Goal: Transaction & Acquisition: Purchase product/service

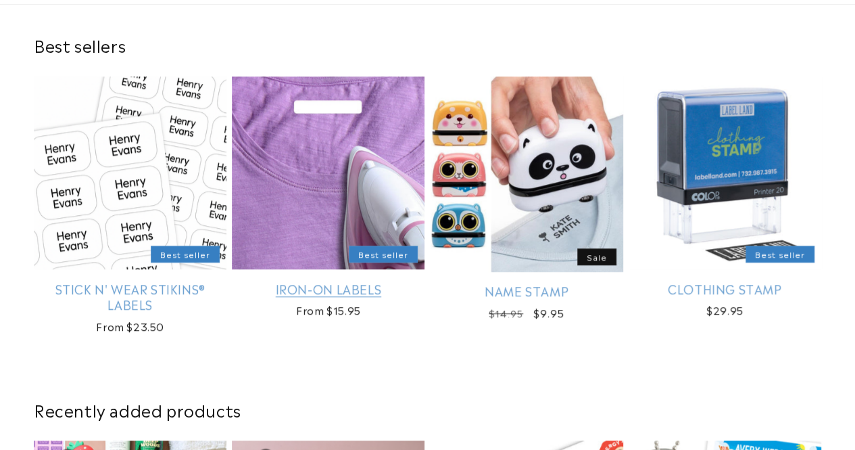
click at [362, 281] on link "Iron-On Labels" at bounding box center [328, 289] width 193 height 16
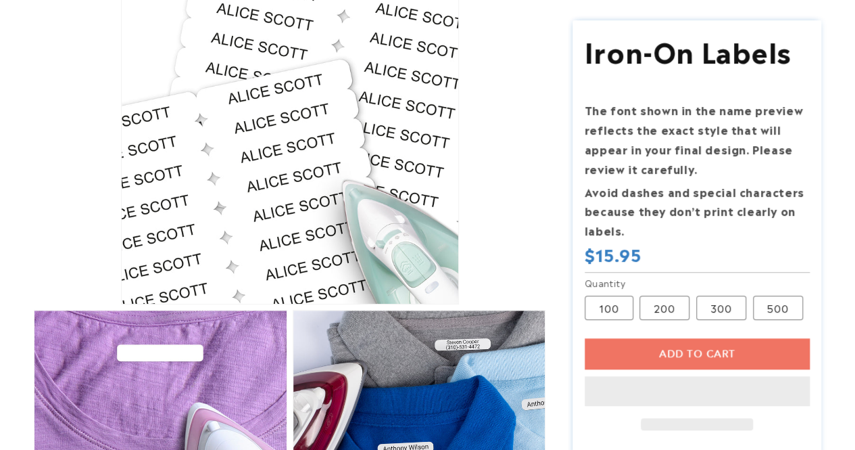
scroll to position [233, 0]
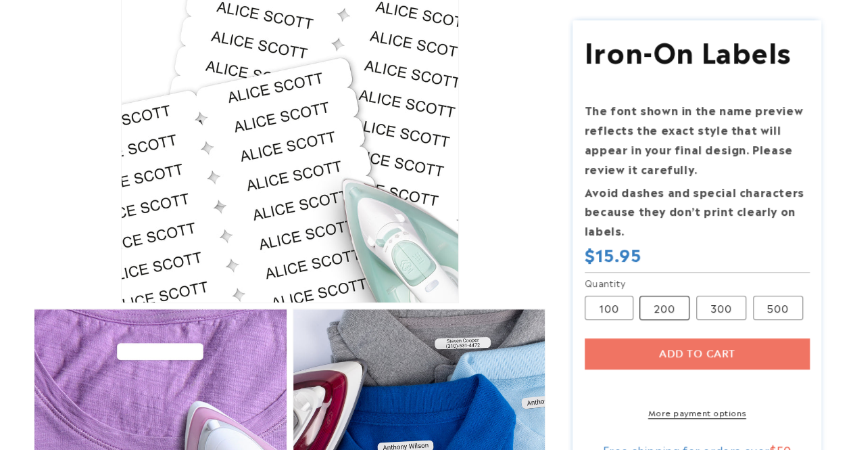
click at [656, 306] on label "200 Variant sold out or unavailable" at bounding box center [664, 307] width 50 height 24
click at [713, 308] on label "300 Variant sold out or unavailable" at bounding box center [721, 307] width 50 height 24
click at [650, 305] on label "200 Variant sold out or unavailable" at bounding box center [664, 307] width 50 height 24
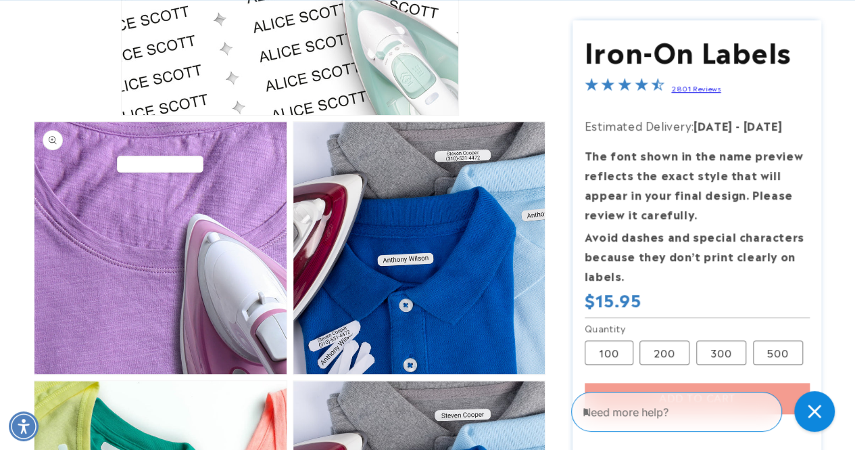
scroll to position [0, 0]
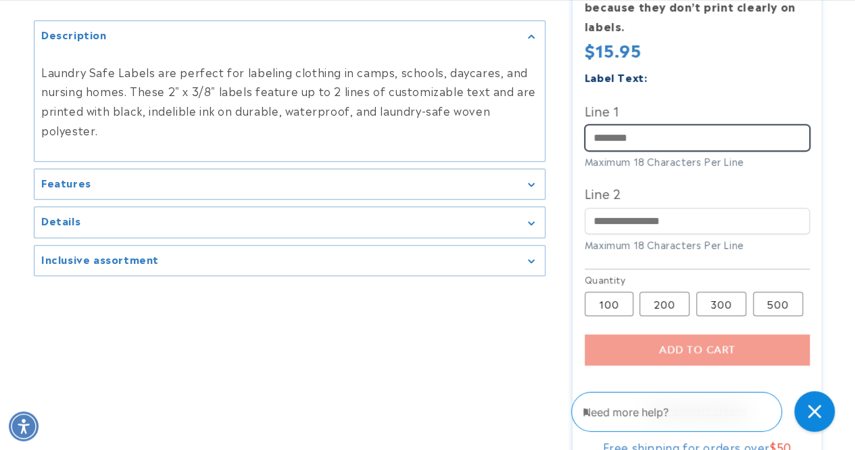
click at [637, 141] on input "Line 1" at bounding box center [697, 137] width 225 height 26
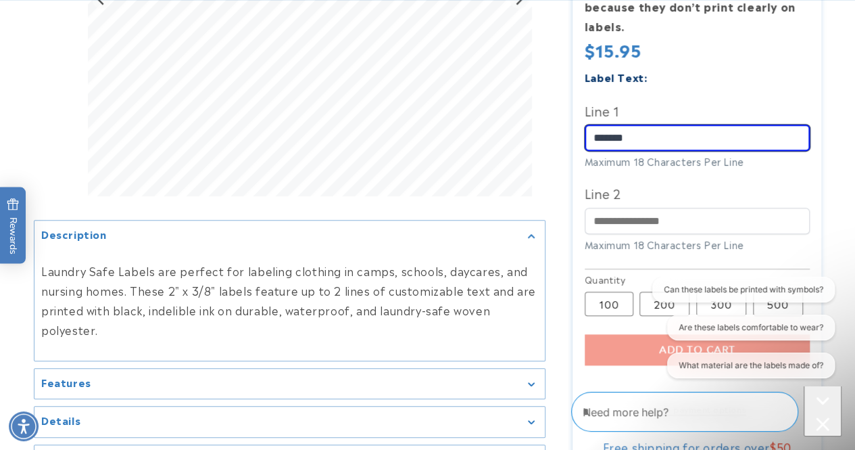
type input "*******"
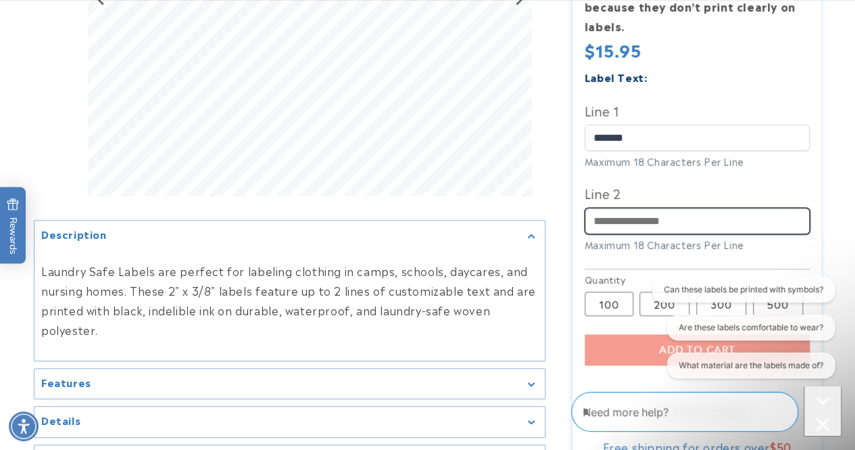
click at [643, 216] on input "Line 2" at bounding box center [697, 221] width 225 height 26
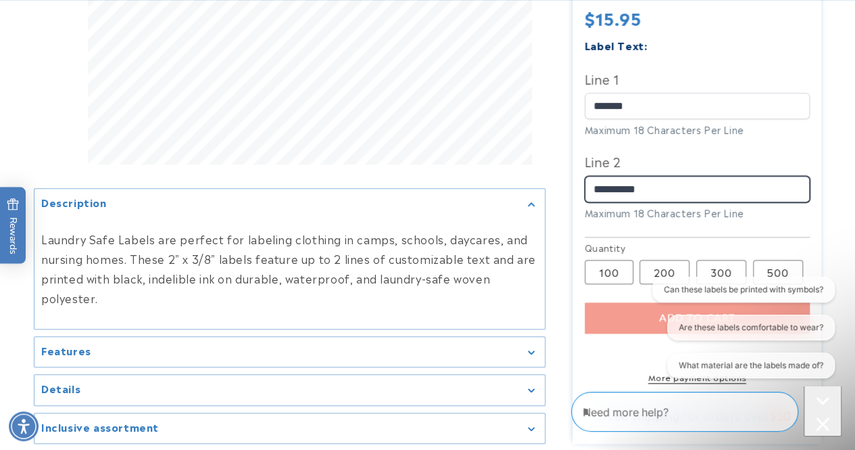
scroll to position [473, 0]
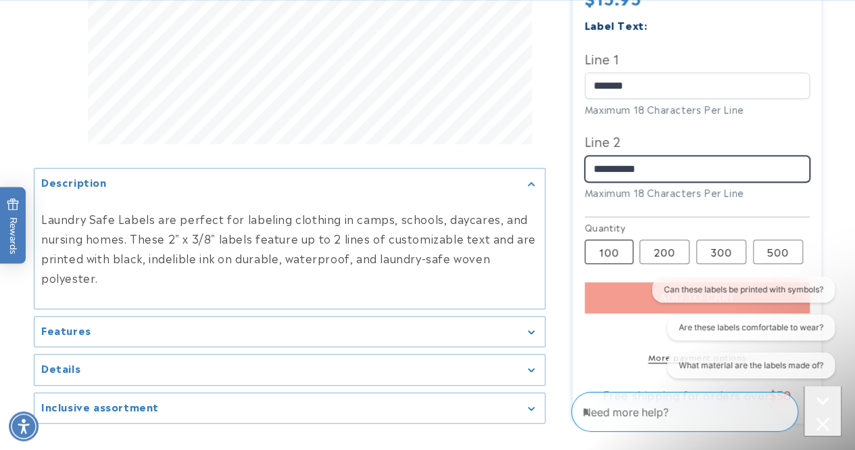
type input "**********"
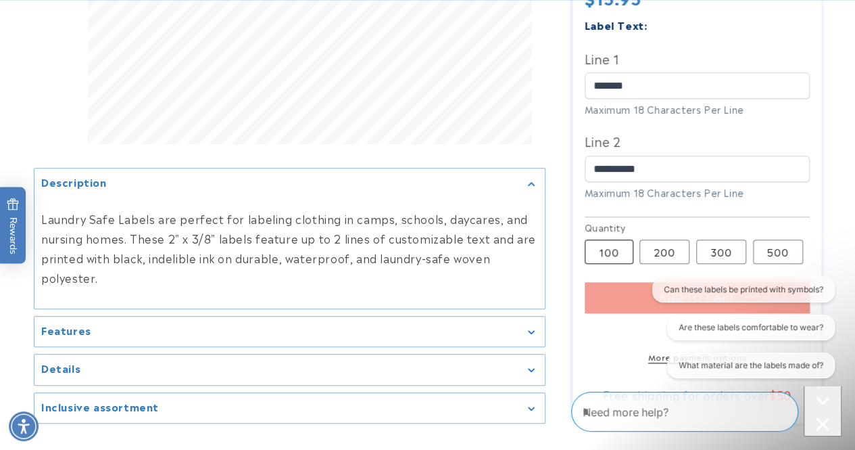
click at [619, 251] on label "100 Variant sold out or unavailable" at bounding box center [609, 251] width 49 height 24
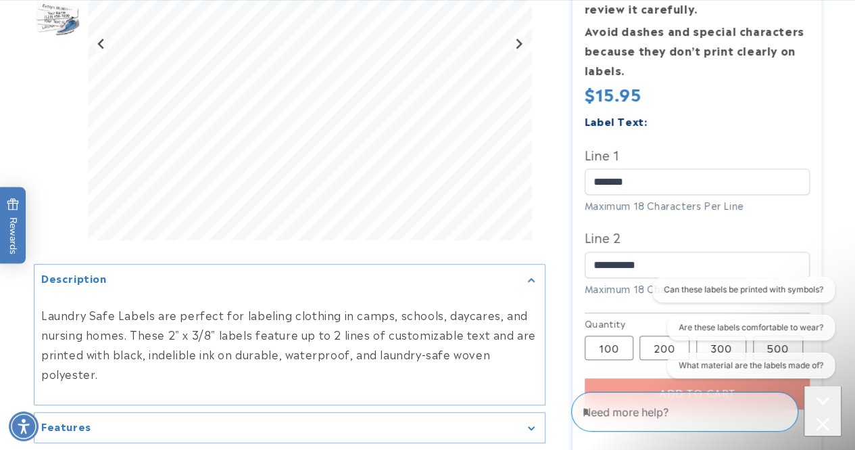
scroll to position [535, 0]
